Goal: Task Accomplishment & Management: Manage account settings

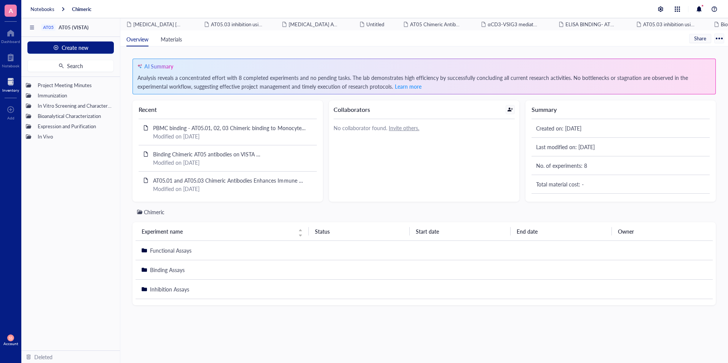
click at [6, 84] on div at bounding box center [10, 82] width 17 height 12
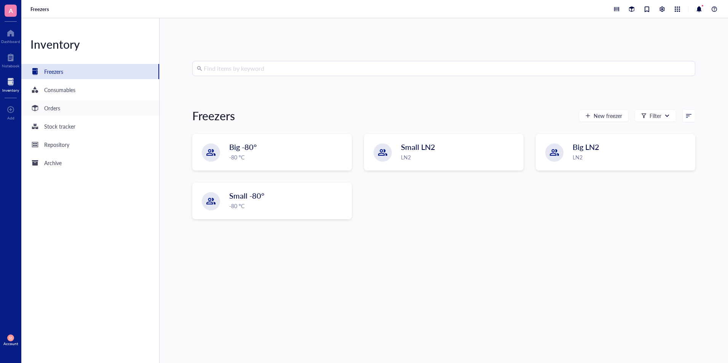
click at [56, 107] on div "Orders" at bounding box center [52, 108] width 16 height 8
